Goal: Complete application form

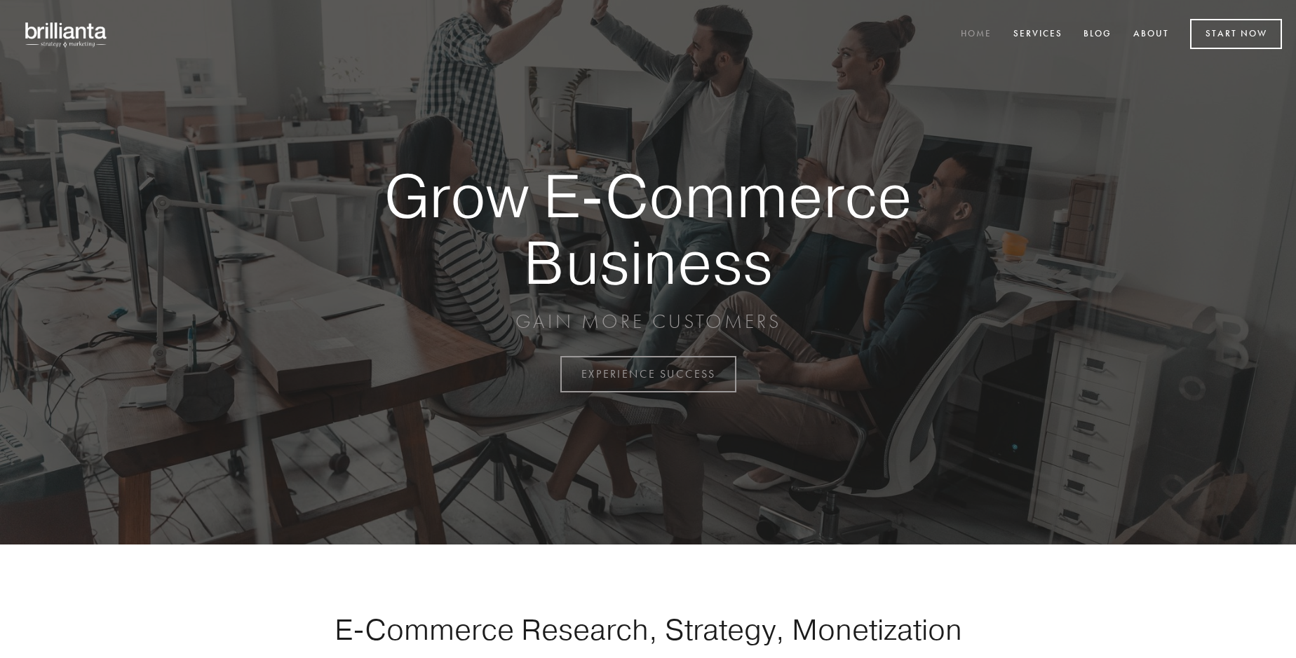
scroll to position [3675, 0]
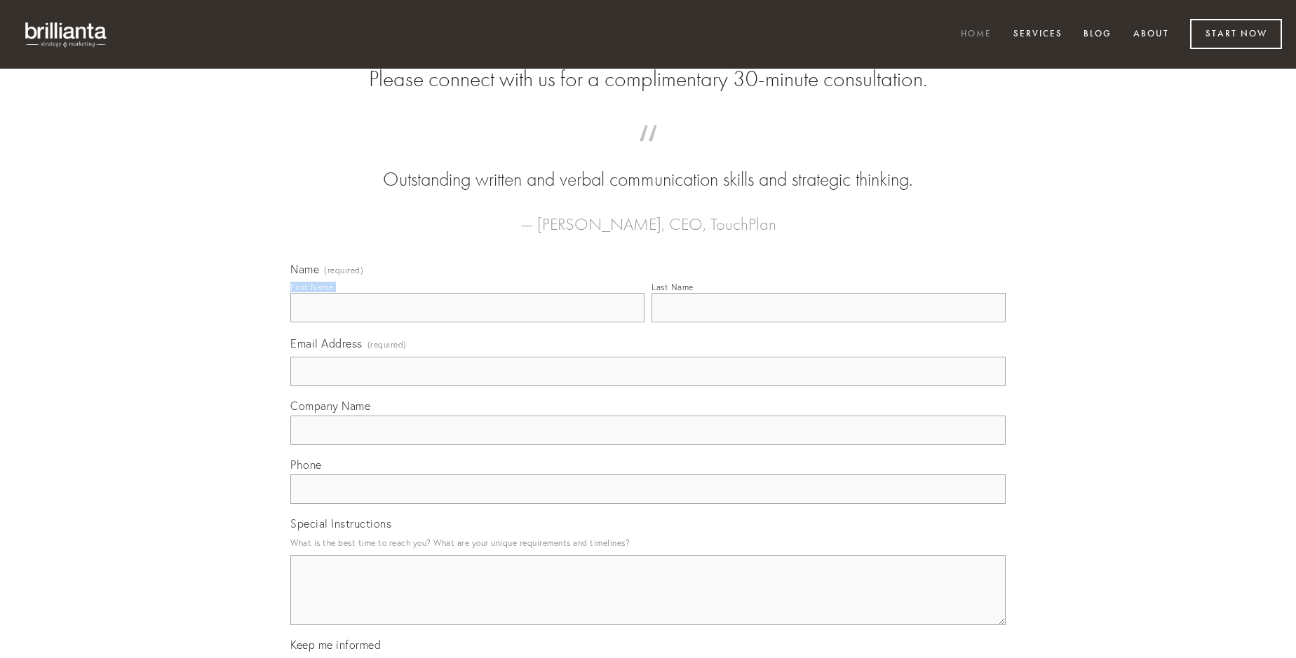
type input "[PERSON_NAME]"
click at [828, 322] on input "Last Name" at bounding box center [828, 307] width 354 height 29
type input "[PERSON_NAME]"
click at [648, 386] on input "Email Address (required)" at bounding box center [647, 371] width 715 height 29
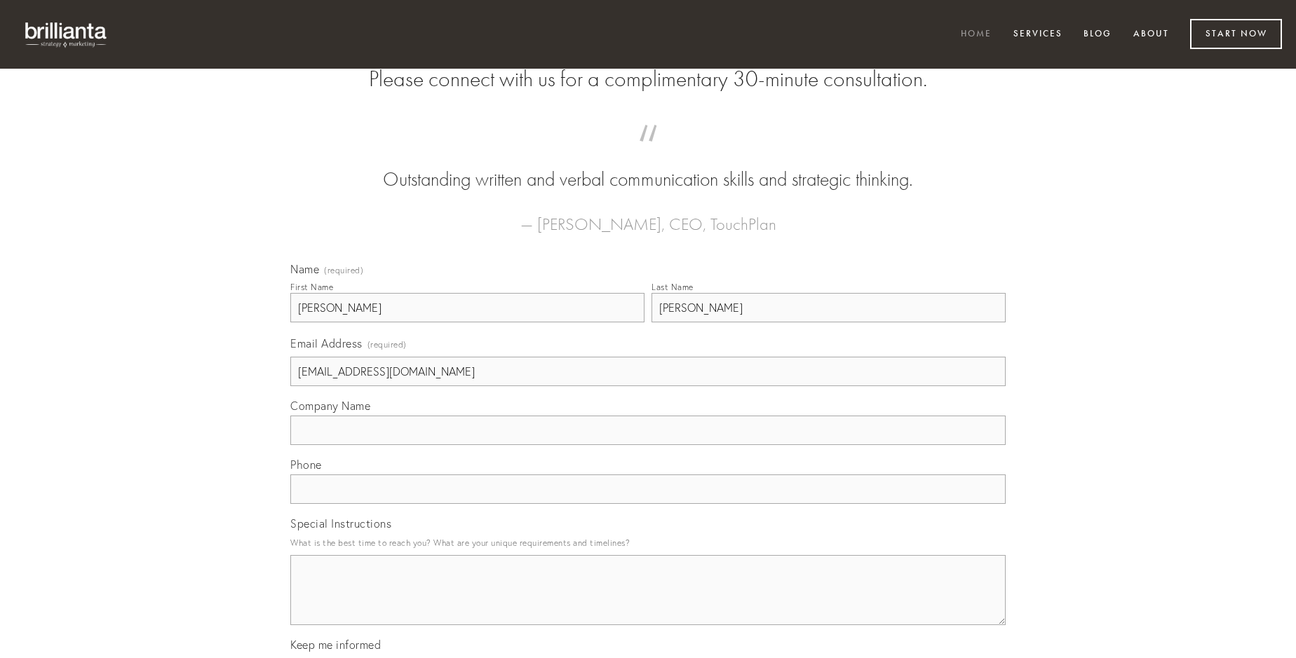
type input "[EMAIL_ADDRESS][DOMAIN_NAME]"
click at [648, 445] on input "Company Name" at bounding box center [647, 430] width 715 height 29
type input "cognomen"
click at [648, 504] on input "text" at bounding box center [647, 489] width 715 height 29
click at [648, 603] on textarea "Special Instructions" at bounding box center [647, 590] width 715 height 70
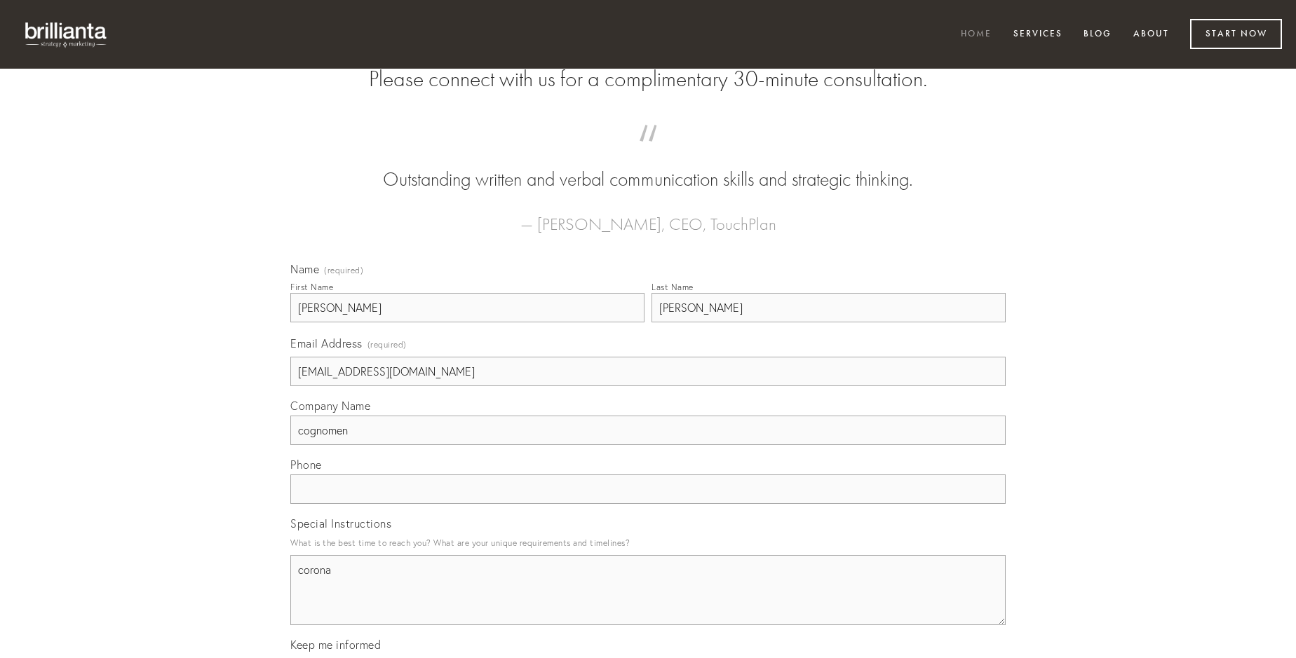
type textarea "corona"
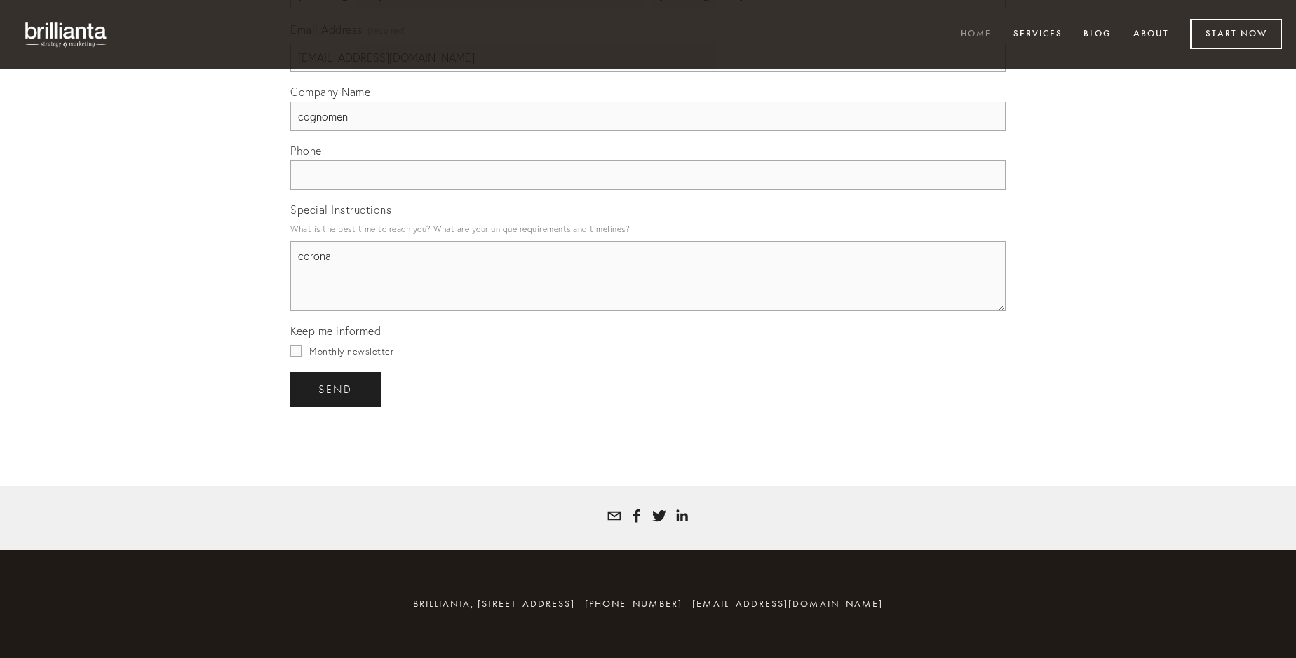
click at [337, 389] on span "send" at bounding box center [335, 389] width 34 height 13
